Goal: Task Accomplishment & Management: Complete application form

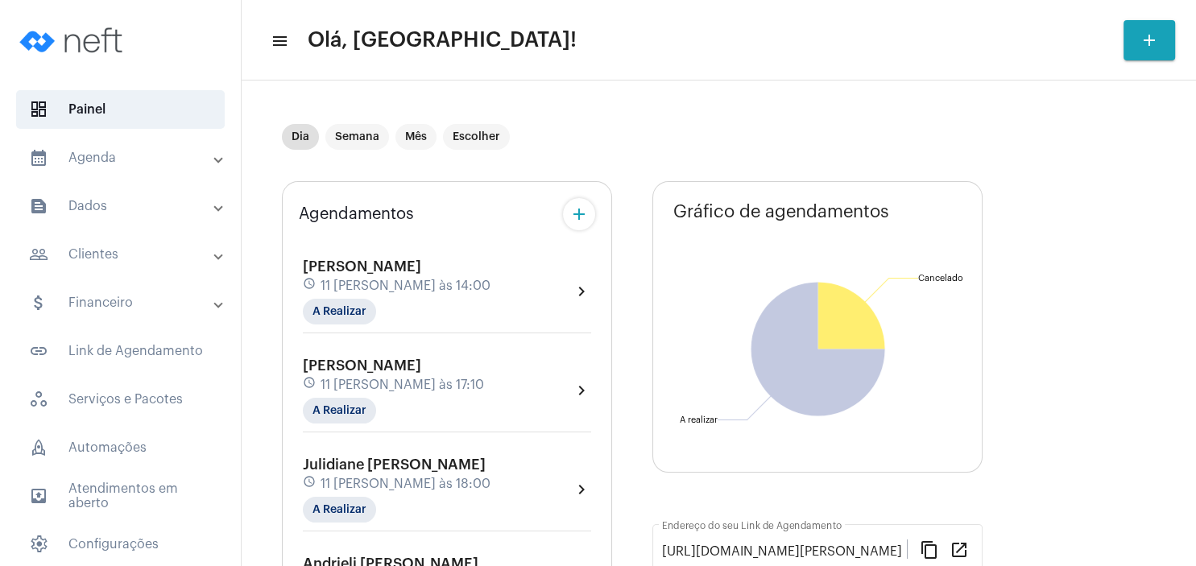
click at [160, 263] on mat-panel-title "people_outline Clientes" at bounding box center [122, 254] width 186 height 19
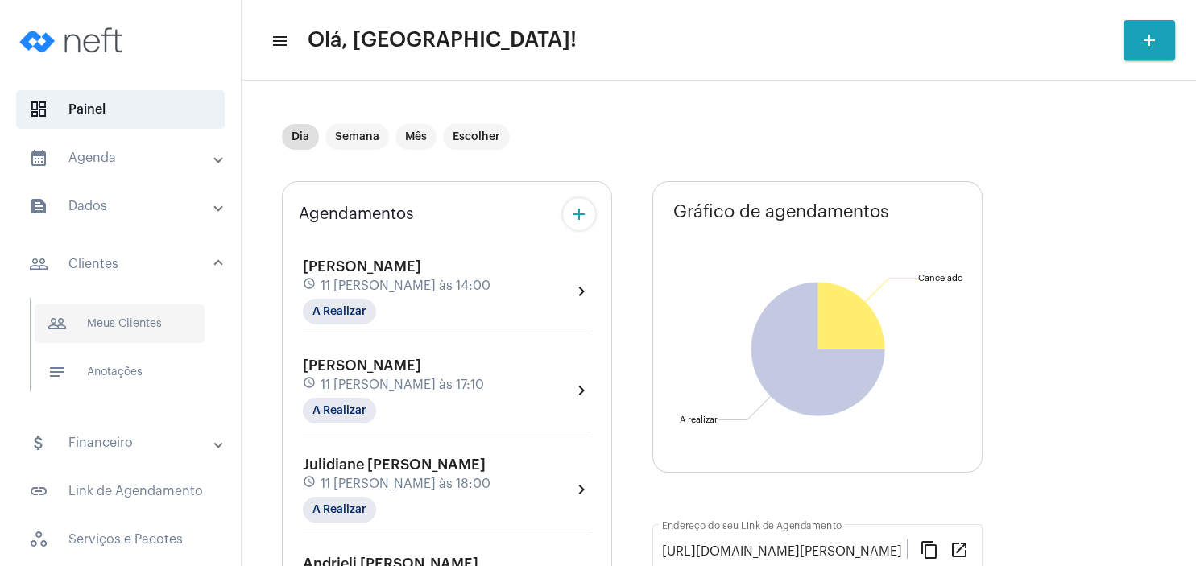
click at [142, 321] on span "people_outline Meus Clientes" at bounding box center [120, 324] width 170 height 39
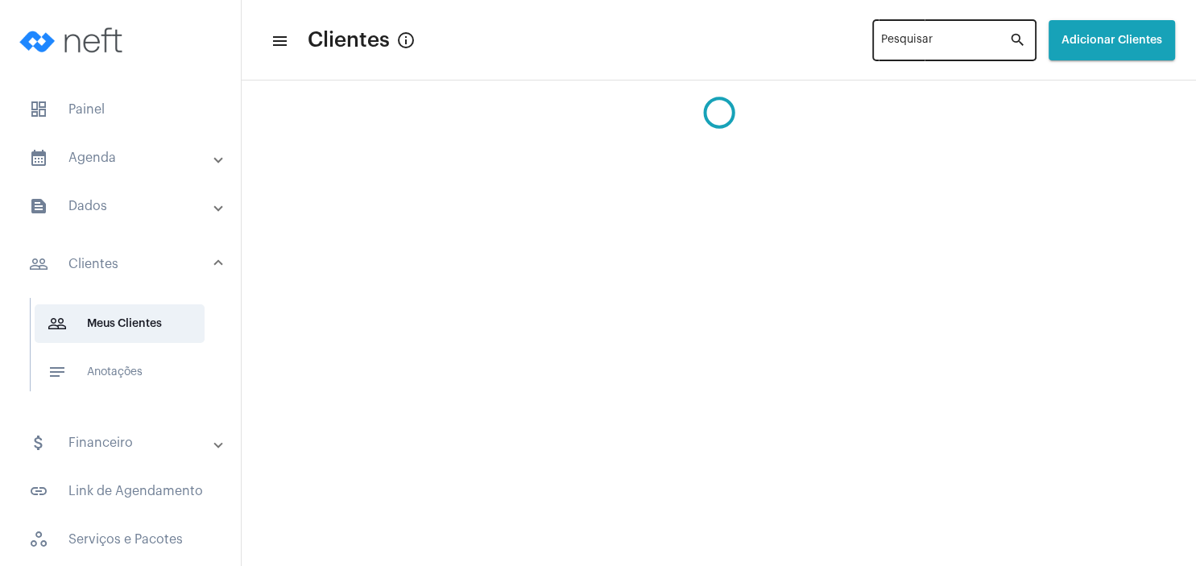
click at [894, 43] on input "Pesquisar" at bounding box center [945, 43] width 128 height 13
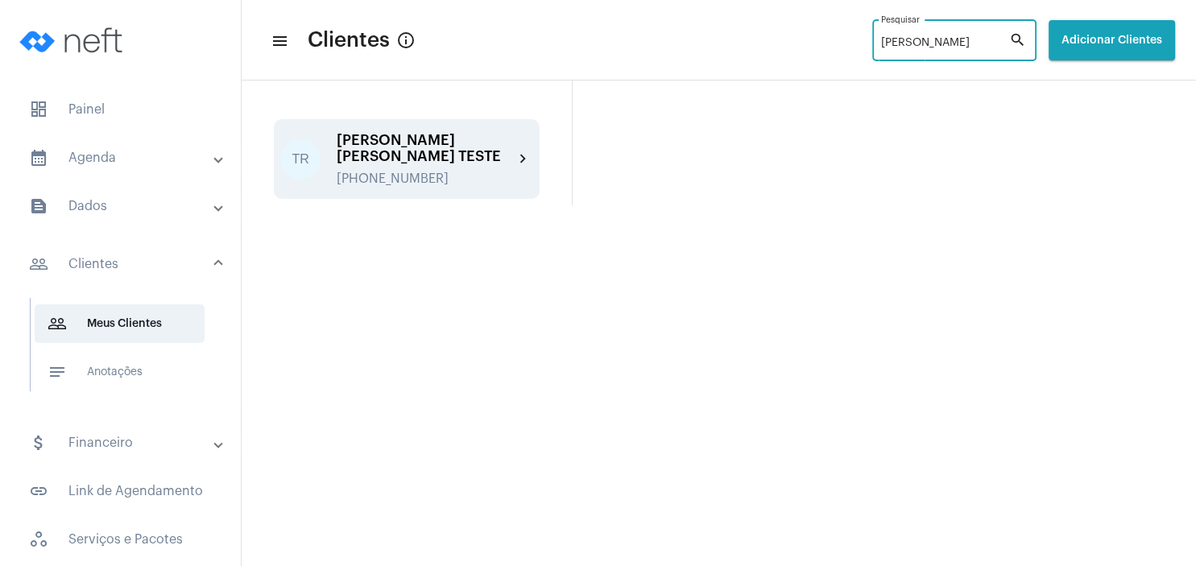
type input "[PERSON_NAME]"
click at [408, 150] on div "[PERSON_NAME] [PERSON_NAME] TESTE" at bounding box center [425, 148] width 177 height 32
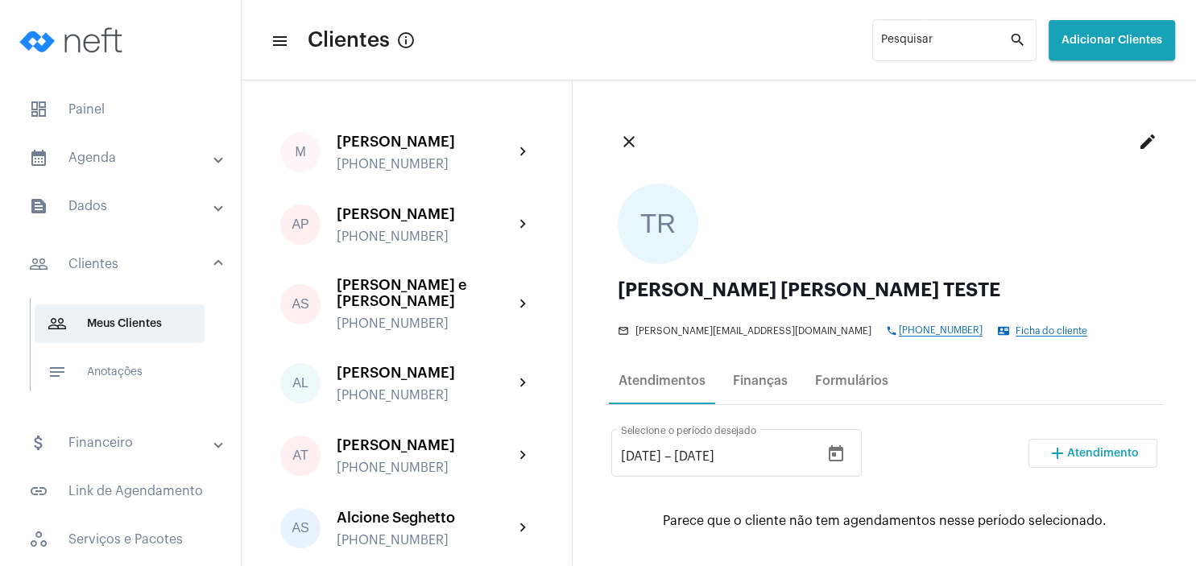
click at [1073, 447] on button "add Atendimento" at bounding box center [1093, 453] width 129 height 29
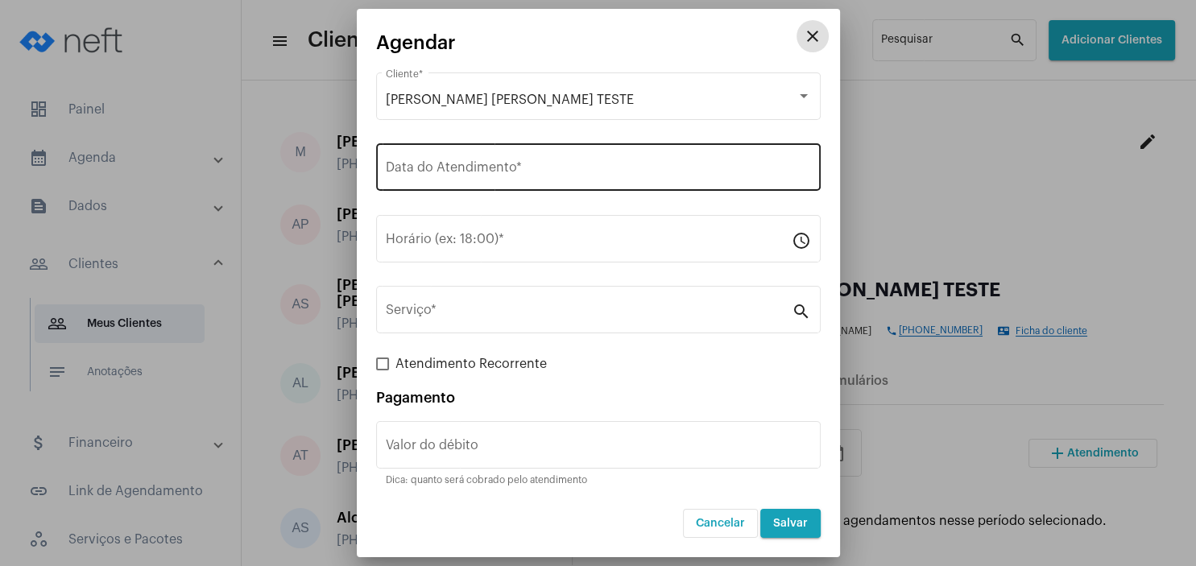
click at [424, 176] on input "Data do Atendimento *" at bounding box center [598, 171] width 425 height 15
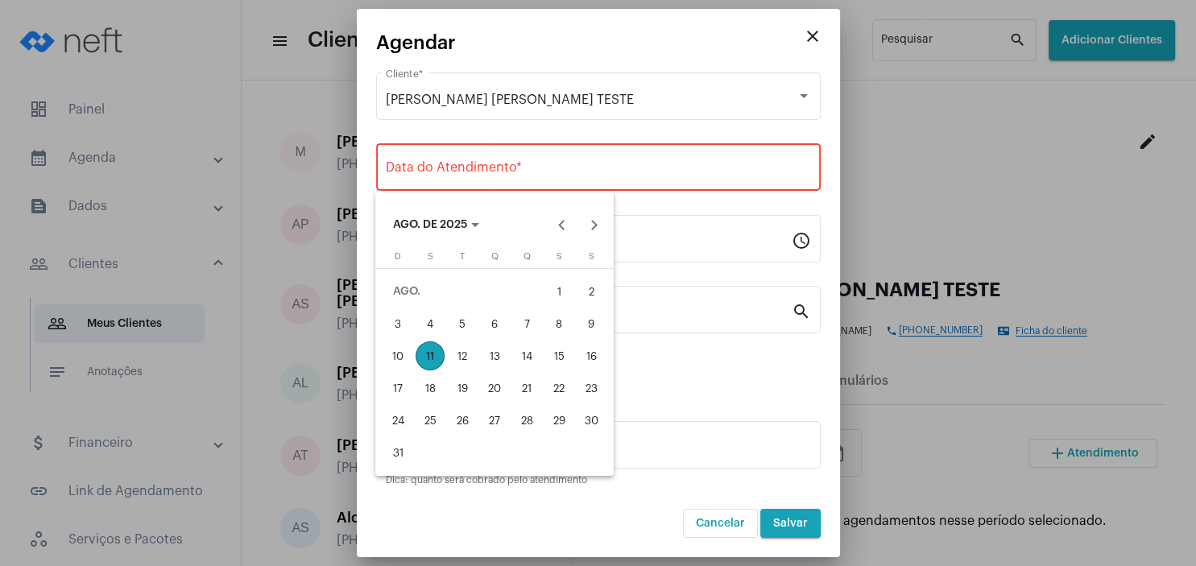
click at [438, 359] on div "11" at bounding box center [430, 356] width 29 height 29
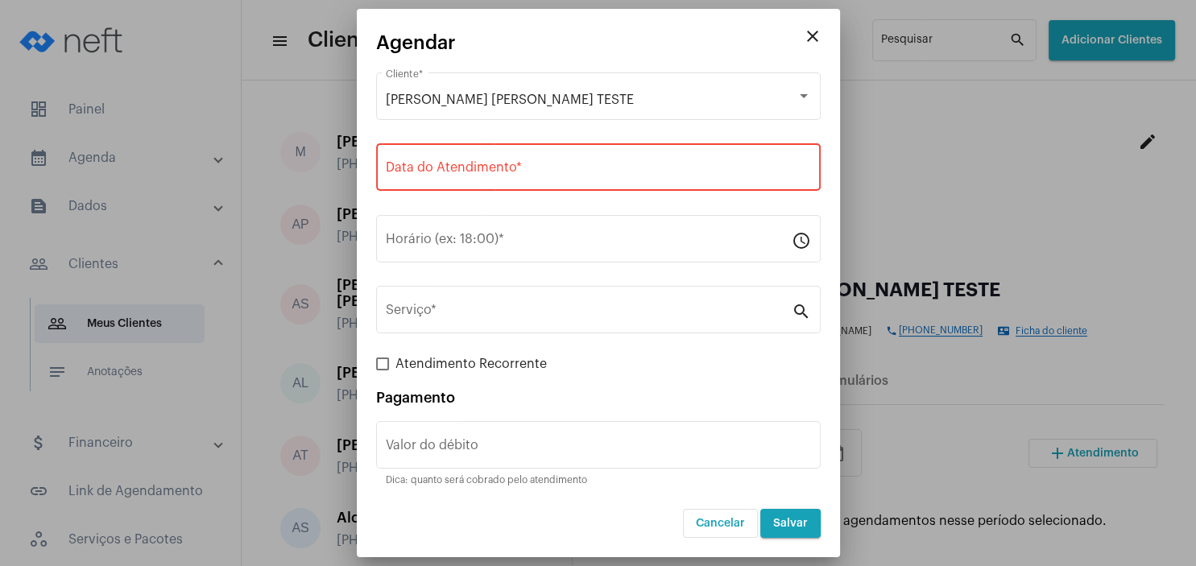
type input "[DATE]"
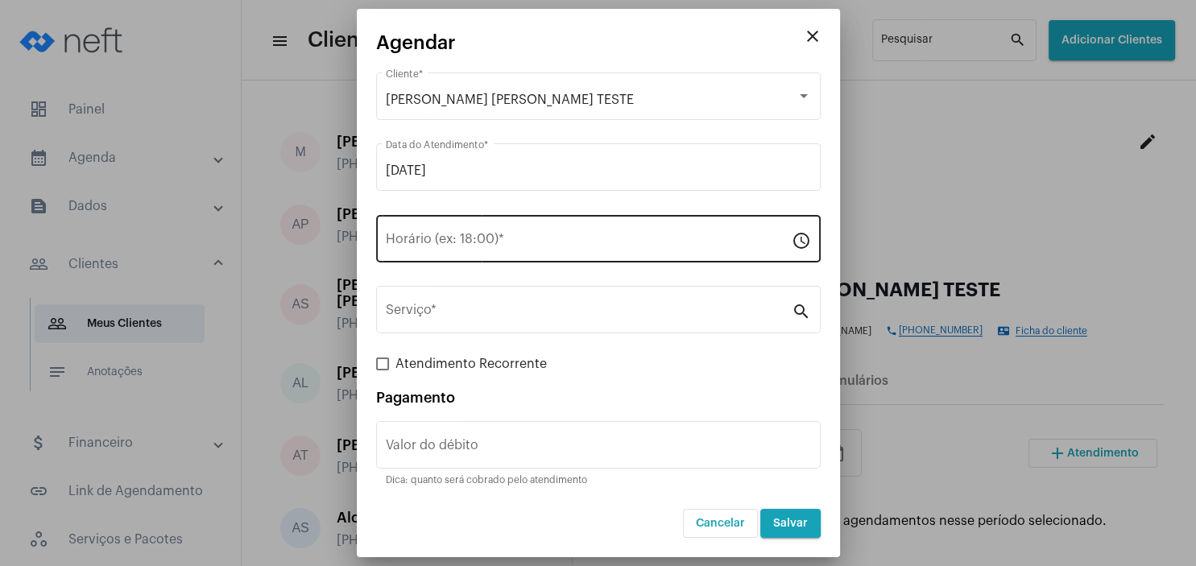
click at [416, 230] on div "Horário (ex: 18:00) *" at bounding box center [589, 237] width 406 height 51
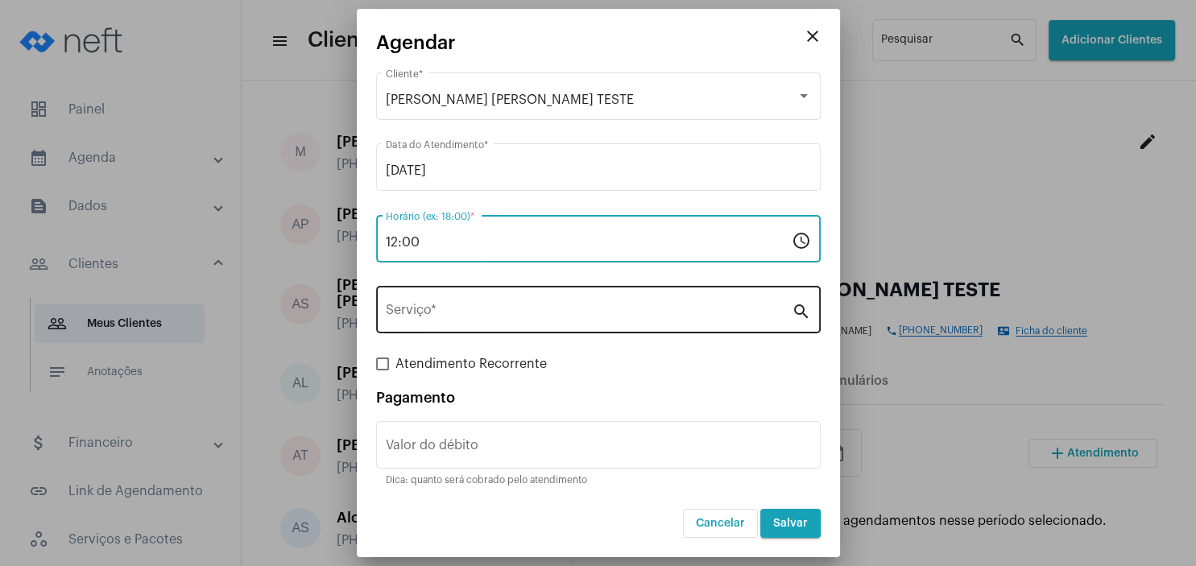
type input "12:00"
click at [414, 294] on div "Serviço *" at bounding box center [589, 308] width 406 height 51
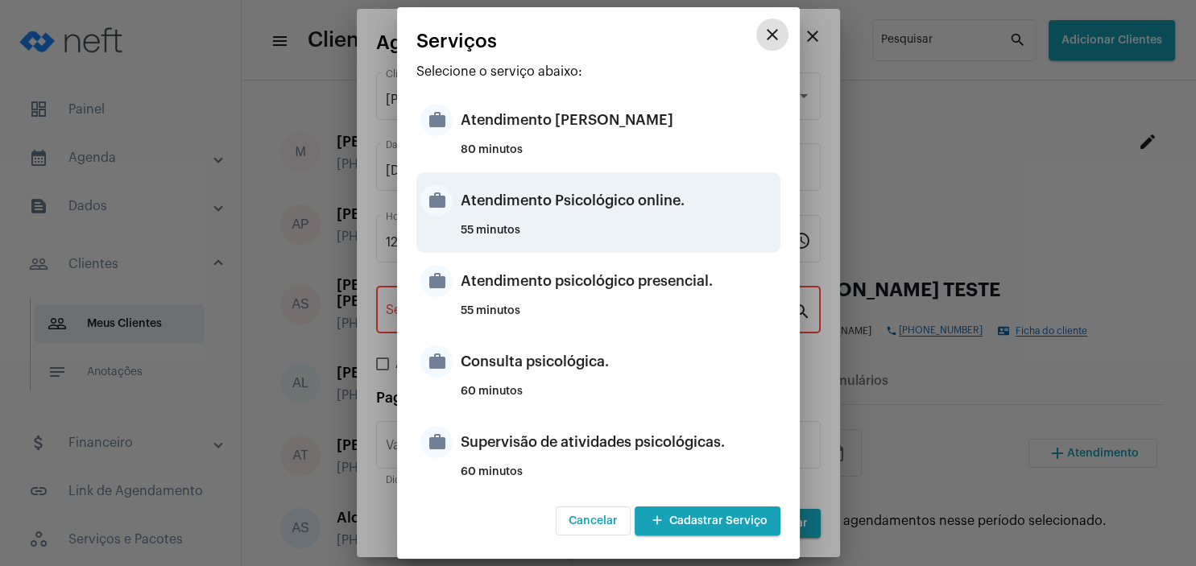
click at [690, 213] on div "Atendimento Psicológico online." at bounding box center [619, 200] width 316 height 48
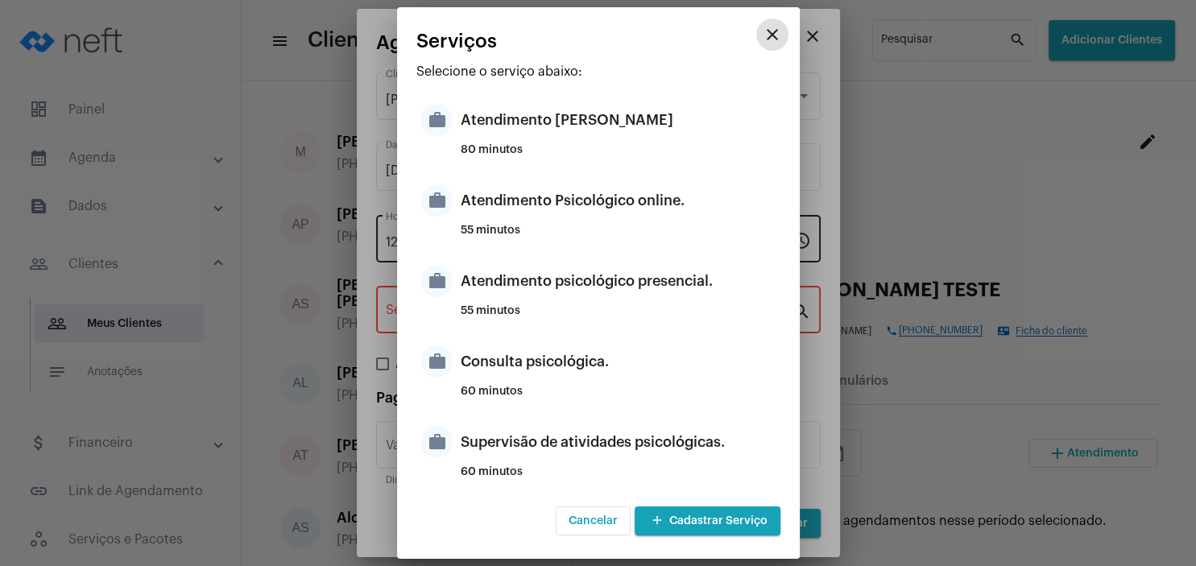
type input "Atendimento Psicológico online."
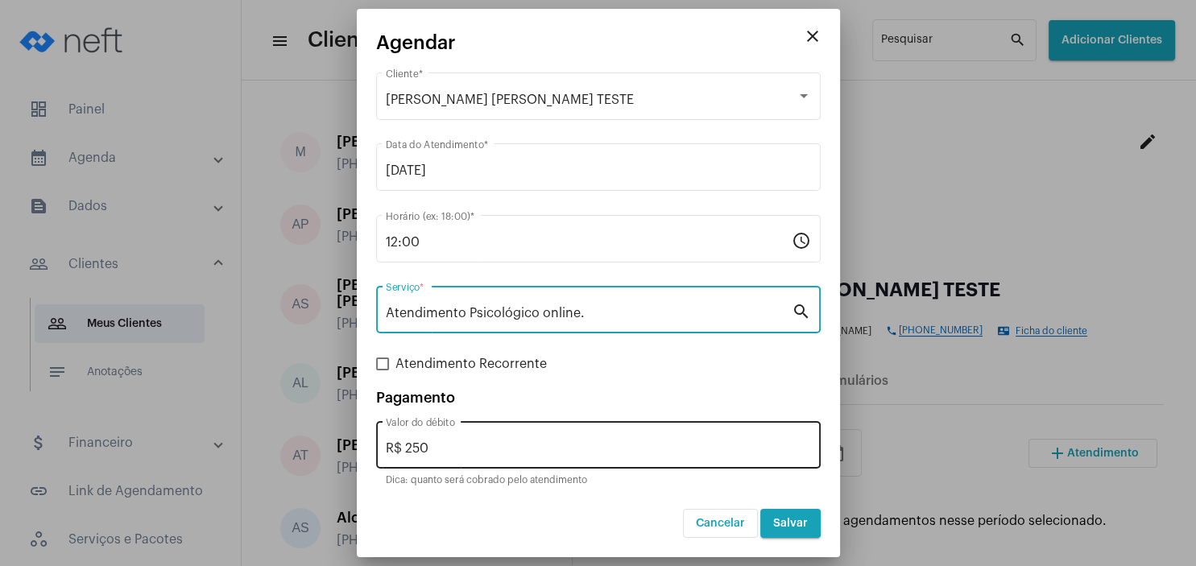
click at [496, 444] on input "R$ 250" at bounding box center [598, 449] width 425 height 15
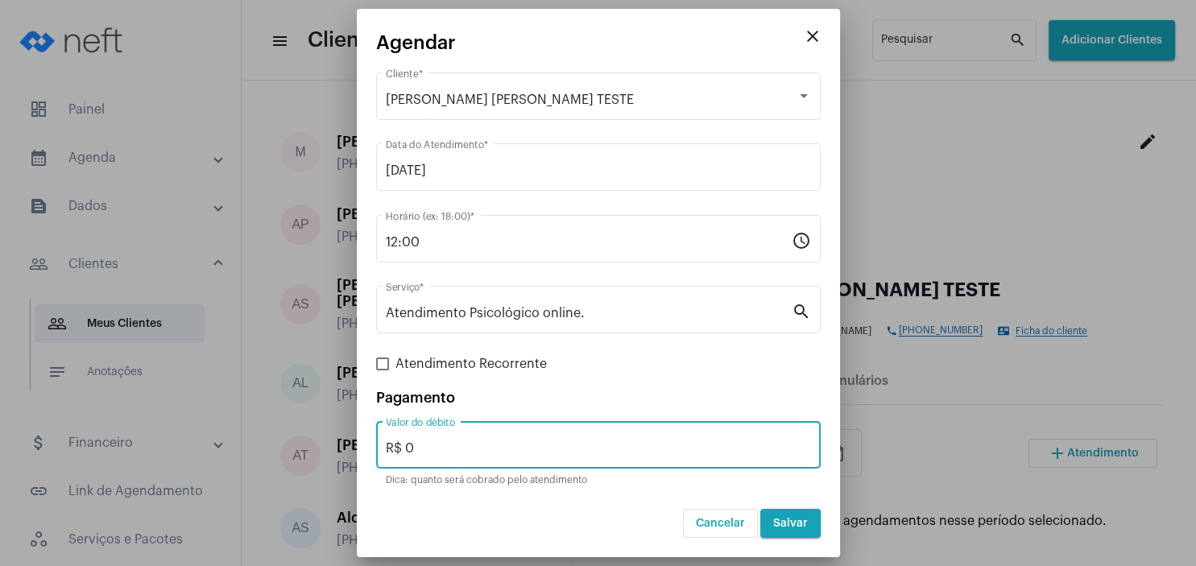
type input "R$ 0"
click at [797, 532] on button "Salvar" at bounding box center [791, 523] width 60 height 29
